Goal: Information Seeking & Learning: Compare options

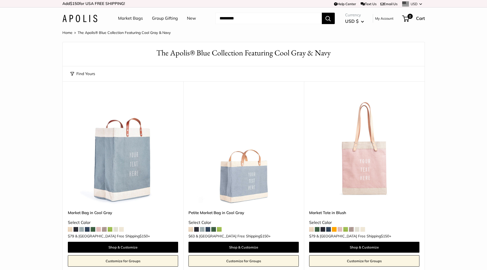
click at [77, 230] on span at bounding box center [75, 229] width 5 height 5
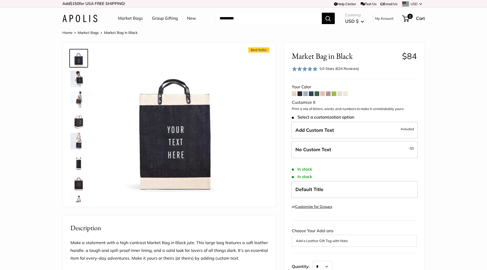
click at [317, 93] on span at bounding box center [316, 93] width 5 height 5
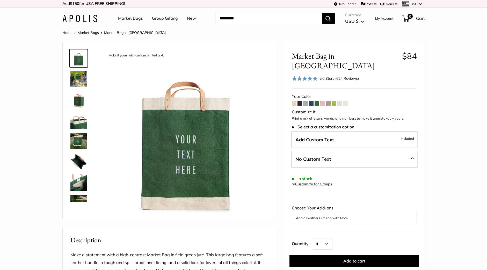
click at [313, 101] on span at bounding box center [311, 103] width 5 height 5
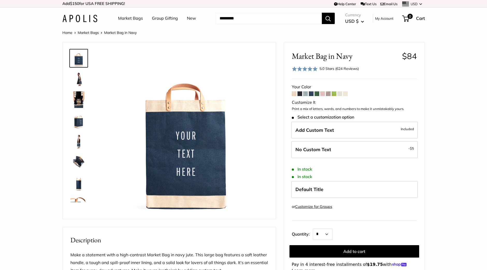
click at [299, 94] on span at bounding box center [299, 93] width 5 height 5
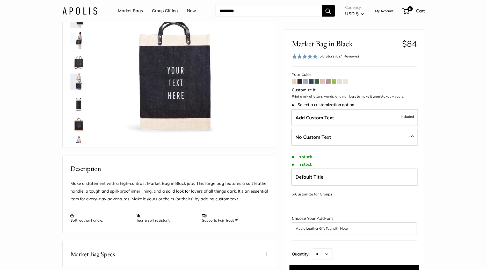
scroll to position [21, 0]
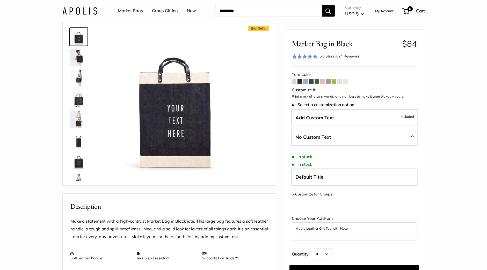
click at [79, 11] on img at bounding box center [79, 11] width 35 height 8
